Goal: Information Seeking & Learning: Learn about a topic

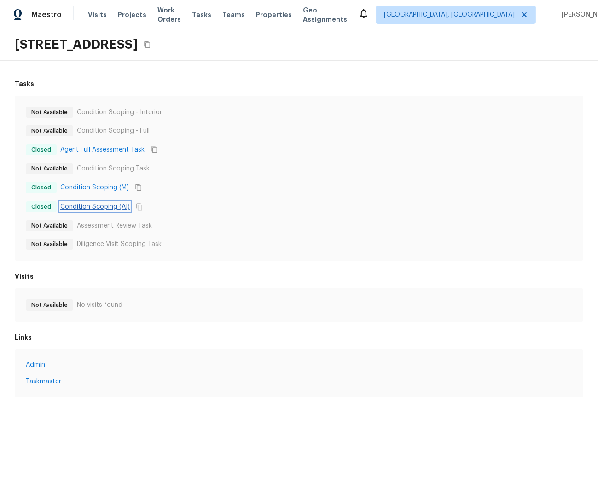
click at [94, 204] on link "Condition Scoping (AI)" at bounding box center [95, 206] width 70 height 9
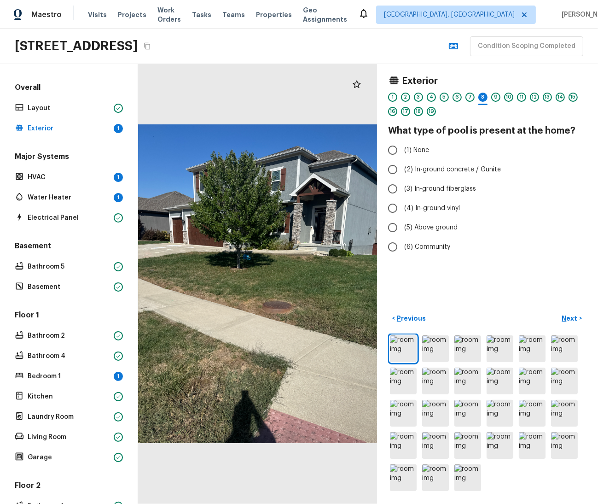
click at [33, 89] on h5 "Overall" at bounding box center [69, 88] width 112 height 12
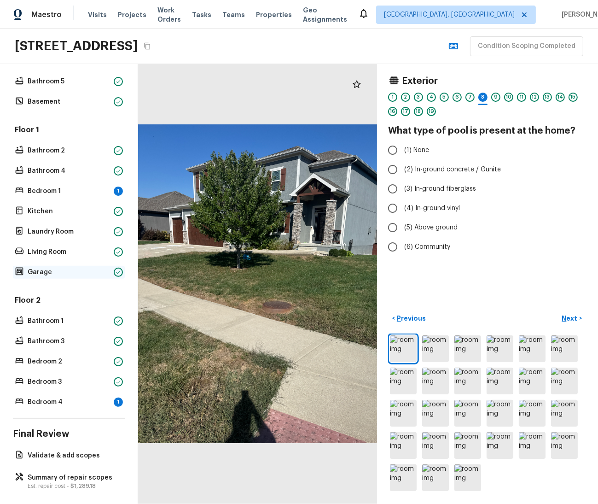
scroll to position [191, 0]
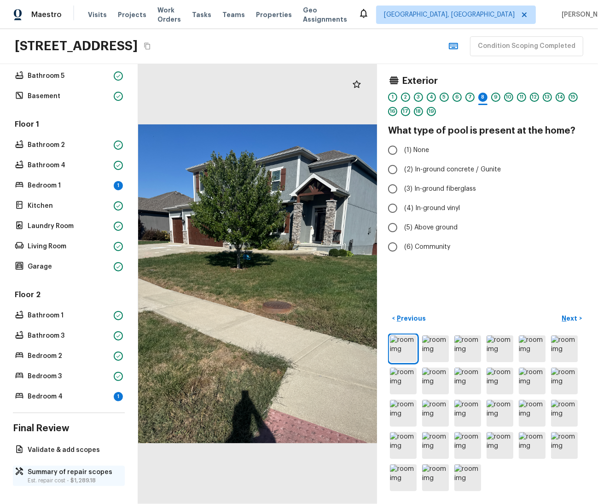
click at [83, 473] on p "Summary of repair scopes" at bounding box center [74, 471] width 92 height 9
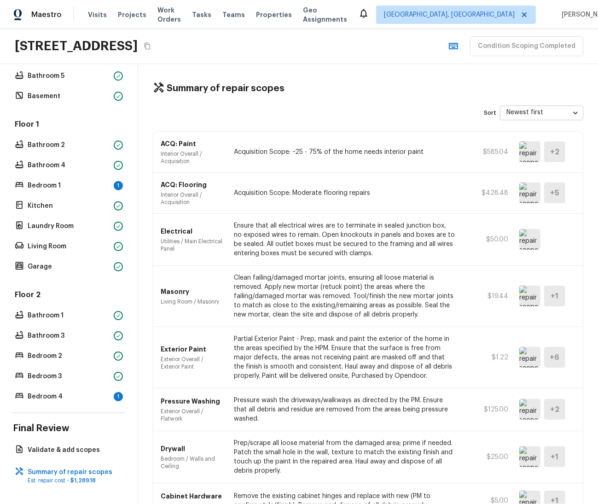
click at [538, 153] on img at bounding box center [530, 151] width 21 height 21
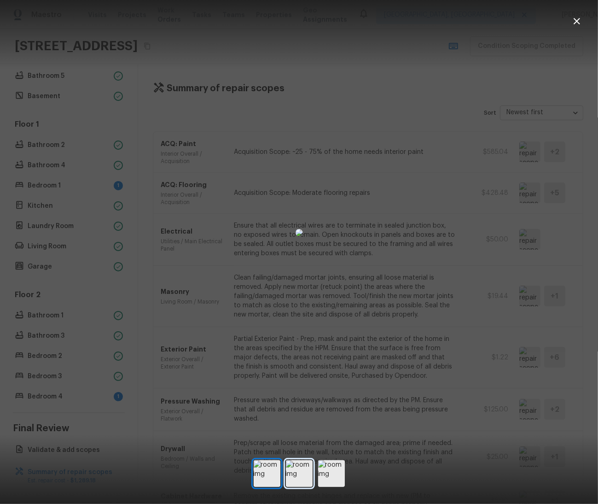
click at [296, 474] on img at bounding box center [299, 473] width 27 height 27
click at [330, 467] on img at bounding box center [331, 473] width 27 height 27
click at [489, 288] on div at bounding box center [299, 233] width 598 height 436
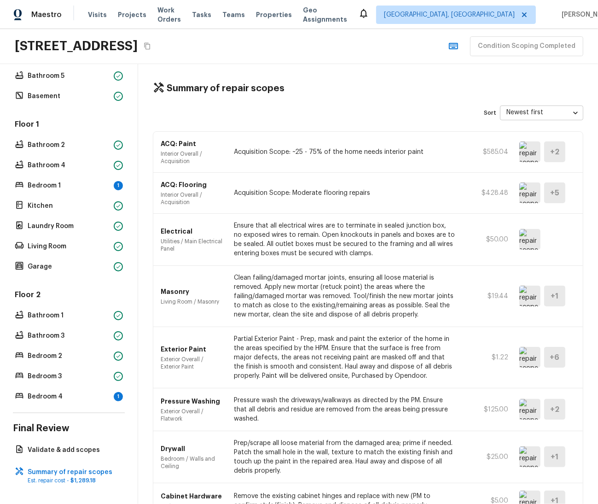
click at [532, 195] on img at bounding box center [530, 192] width 21 height 21
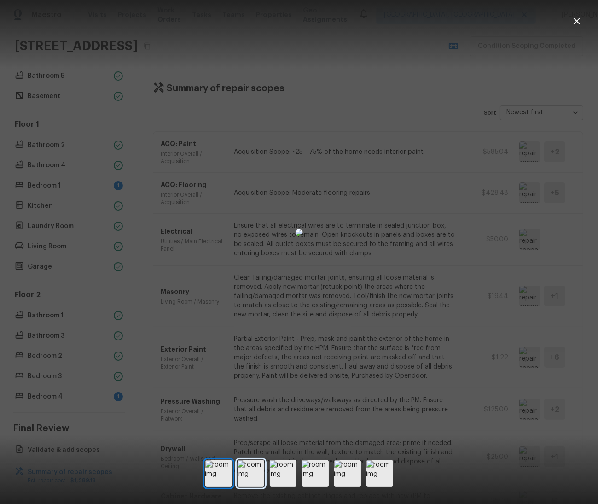
click at [248, 474] on img at bounding box center [251, 473] width 27 height 27
click at [292, 483] on img at bounding box center [283, 473] width 27 height 27
click at [311, 473] on img at bounding box center [315, 473] width 27 height 27
click at [316, 477] on img at bounding box center [315, 473] width 27 height 27
click at [351, 476] on img at bounding box center [347, 473] width 27 height 27
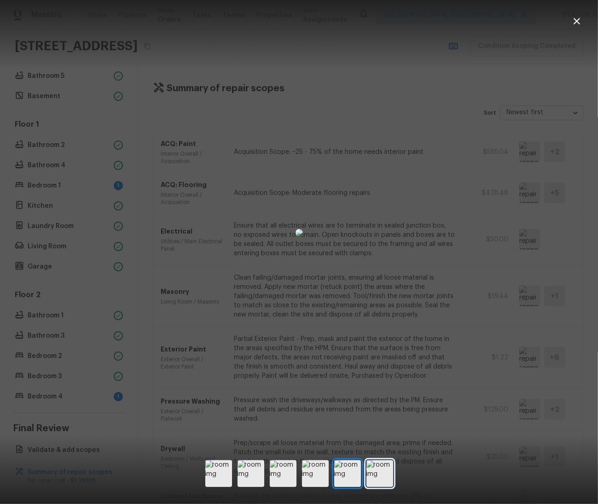
click at [390, 476] on img at bounding box center [380, 473] width 27 height 27
click at [567, 243] on div at bounding box center [299, 233] width 598 height 436
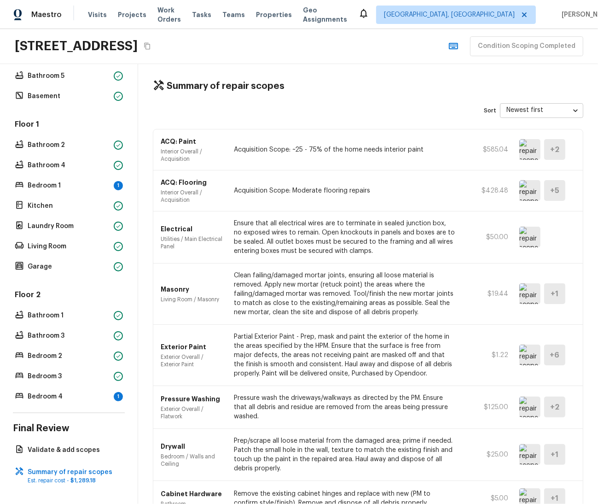
scroll to position [3, 0]
click at [528, 232] on img at bounding box center [530, 236] width 21 height 21
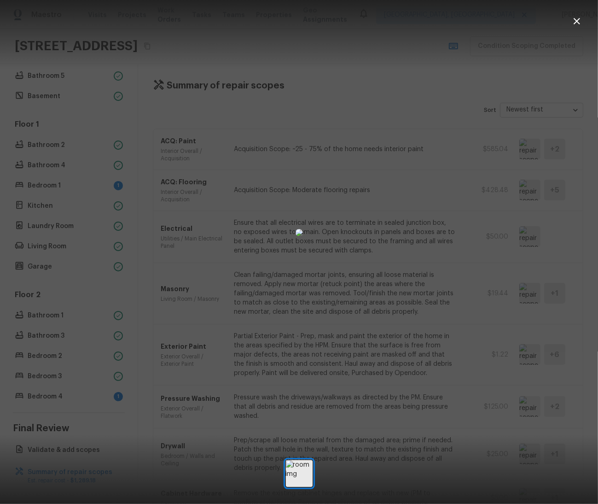
click at [476, 203] on div at bounding box center [299, 233] width 598 height 436
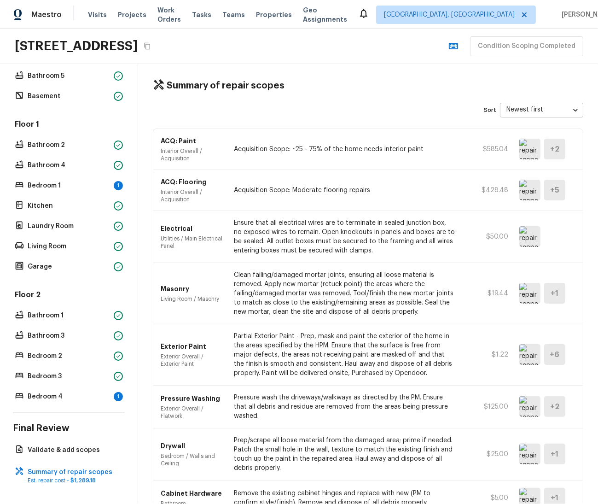
click at [532, 297] on img at bounding box center [530, 293] width 21 height 21
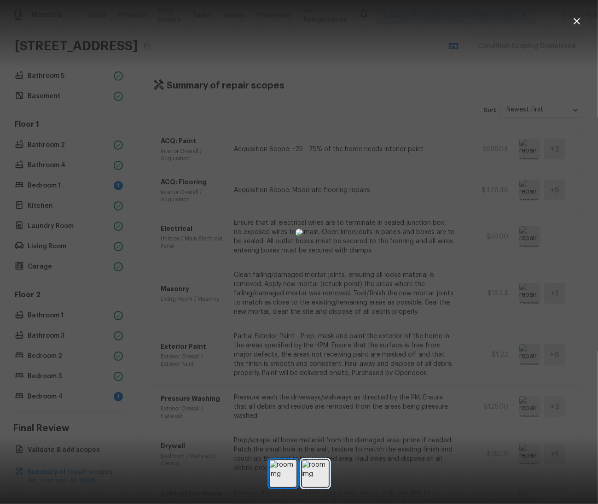
click at [317, 478] on img at bounding box center [315, 473] width 27 height 27
click at [587, 153] on div at bounding box center [299, 233] width 598 height 436
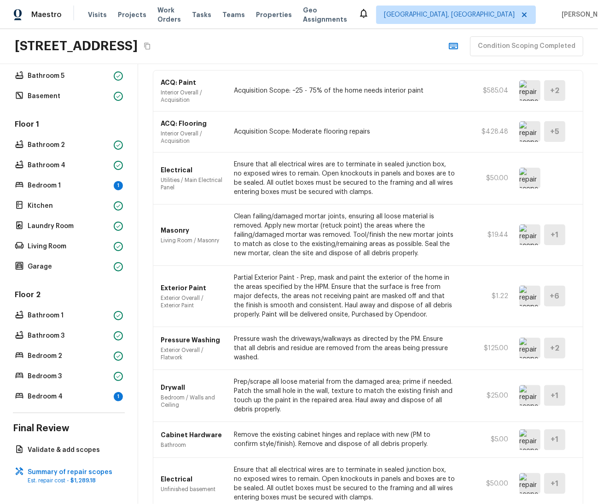
scroll to position [63, 0]
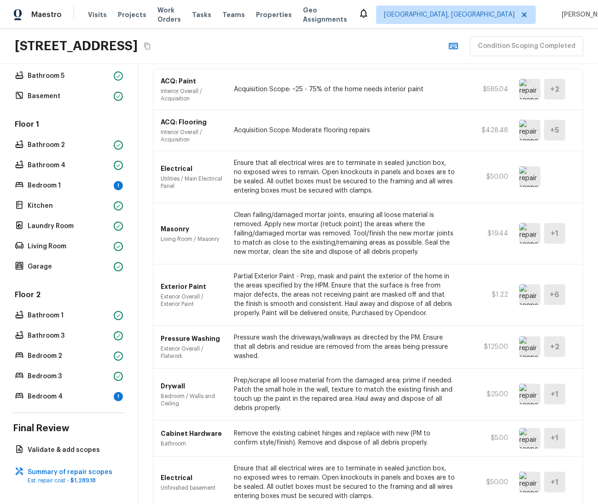
click at [530, 294] on img at bounding box center [530, 294] width 21 height 21
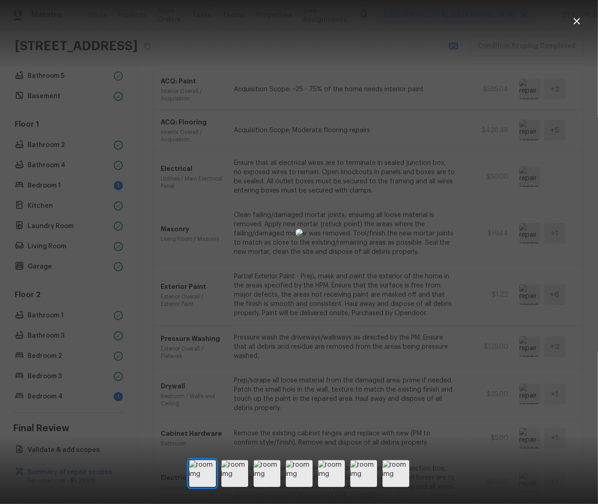
click at [249, 474] on div at bounding box center [299, 473] width 220 height 27
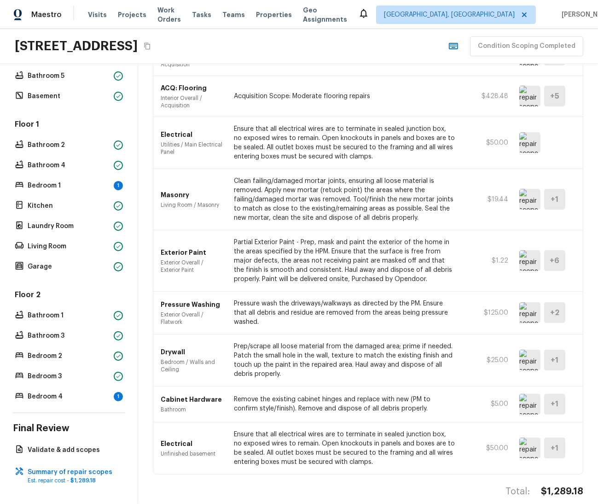
scroll to position [107, 0]
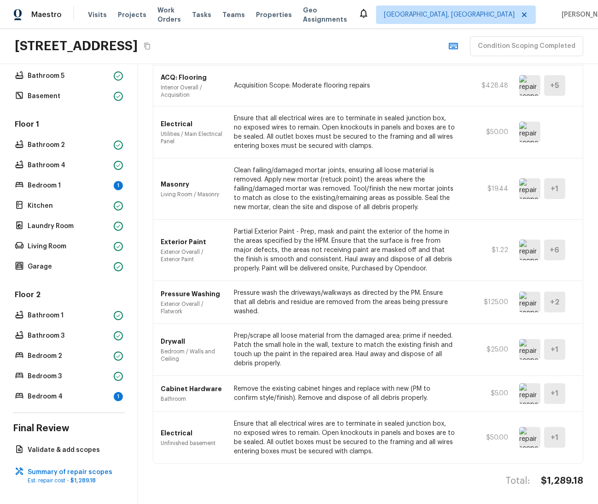
click at [531, 302] on img at bounding box center [530, 302] width 21 height 21
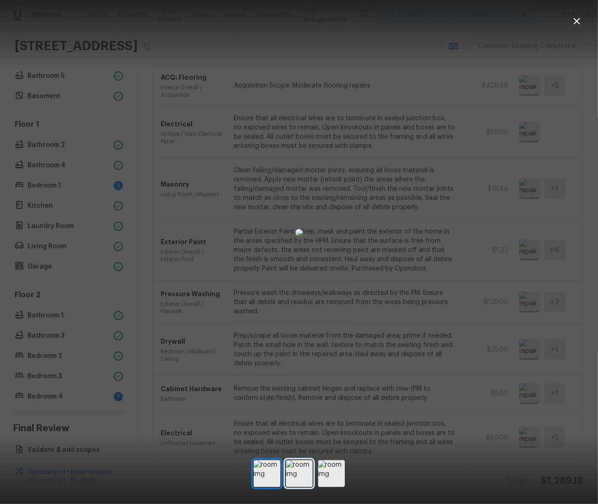
click at [302, 477] on img at bounding box center [299, 473] width 27 height 27
click at [327, 474] on img at bounding box center [331, 473] width 27 height 27
click at [286, 467] on img at bounding box center [299, 473] width 27 height 27
click at [577, 23] on icon "button" at bounding box center [577, 21] width 11 height 11
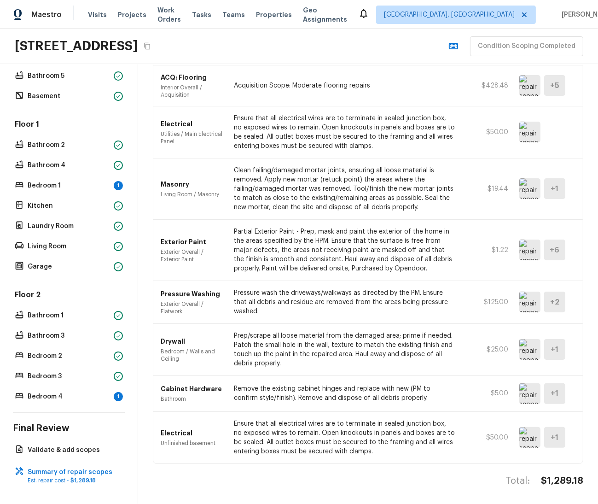
click at [532, 398] on img at bounding box center [530, 393] width 21 height 21
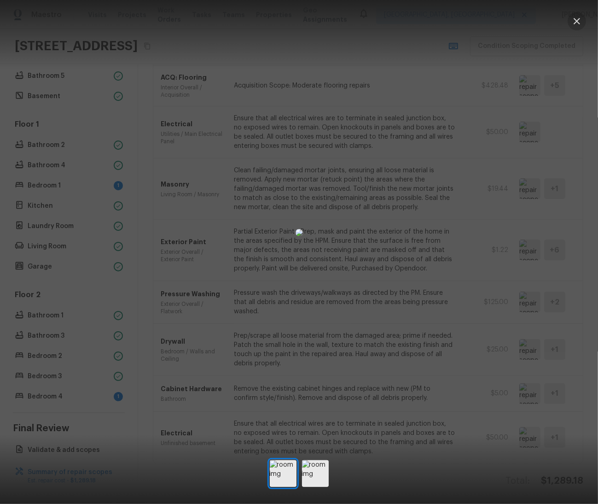
click at [577, 22] on icon "button" at bounding box center [577, 21] width 11 height 11
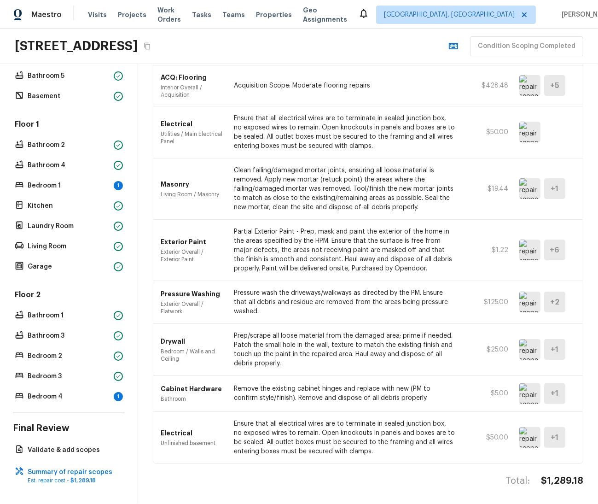
click at [529, 433] on img at bounding box center [530, 437] width 21 height 21
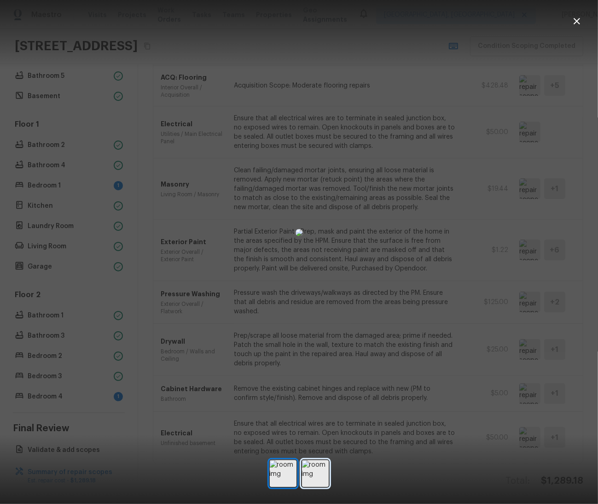
click at [316, 474] on img at bounding box center [315, 473] width 27 height 27
click at [317, 473] on img at bounding box center [315, 473] width 27 height 27
click at [582, 19] on icon "button" at bounding box center [577, 21] width 11 height 11
